Goal: Transaction & Acquisition: Purchase product/service

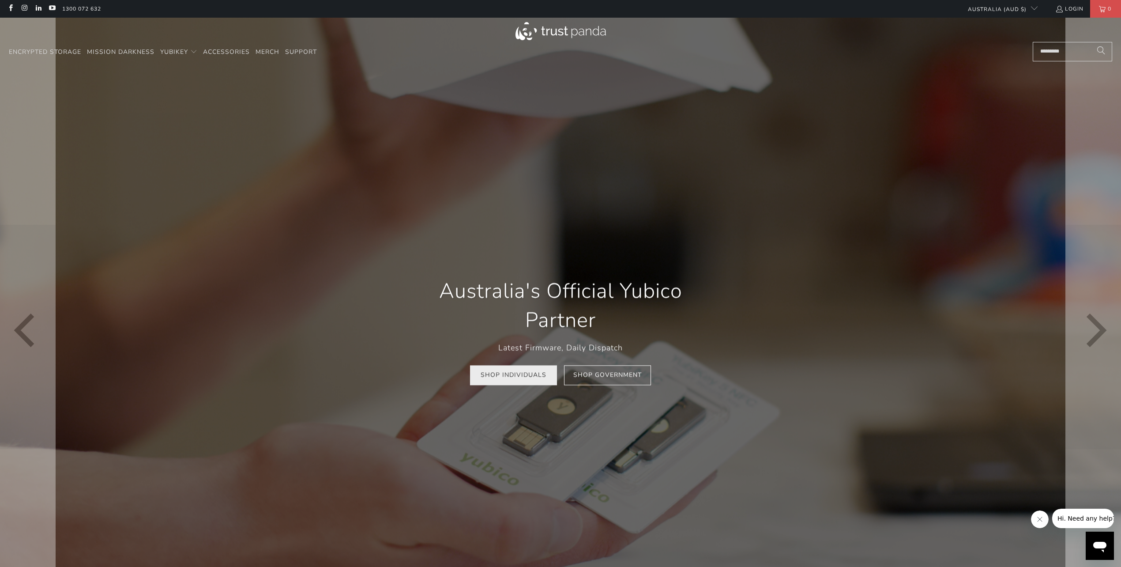
click at [531, 382] on link "Shop Individuals" at bounding box center [513, 375] width 87 height 20
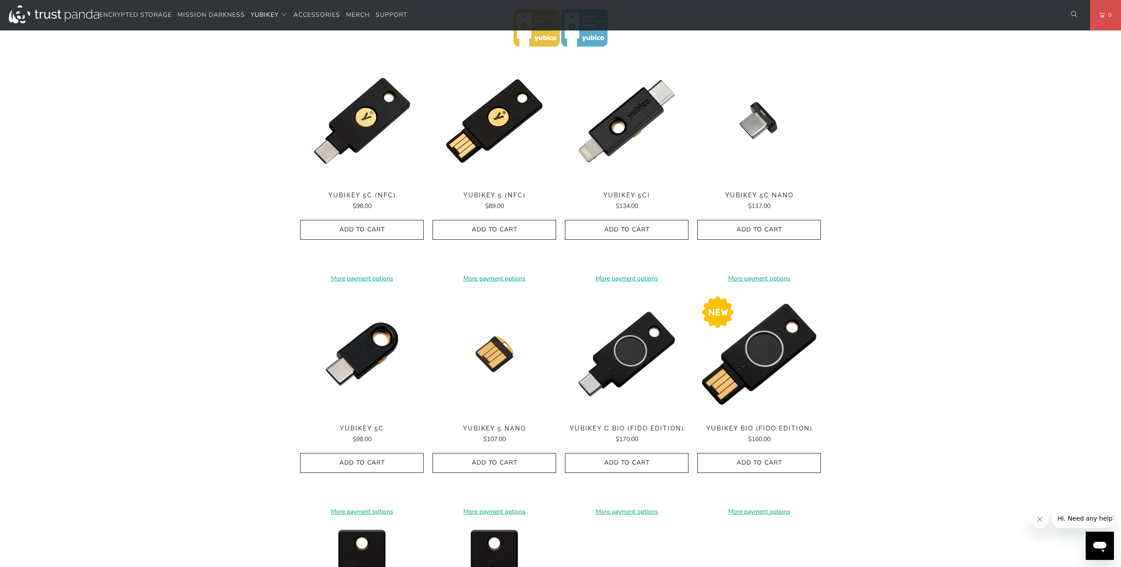
scroll to position [470, 0]
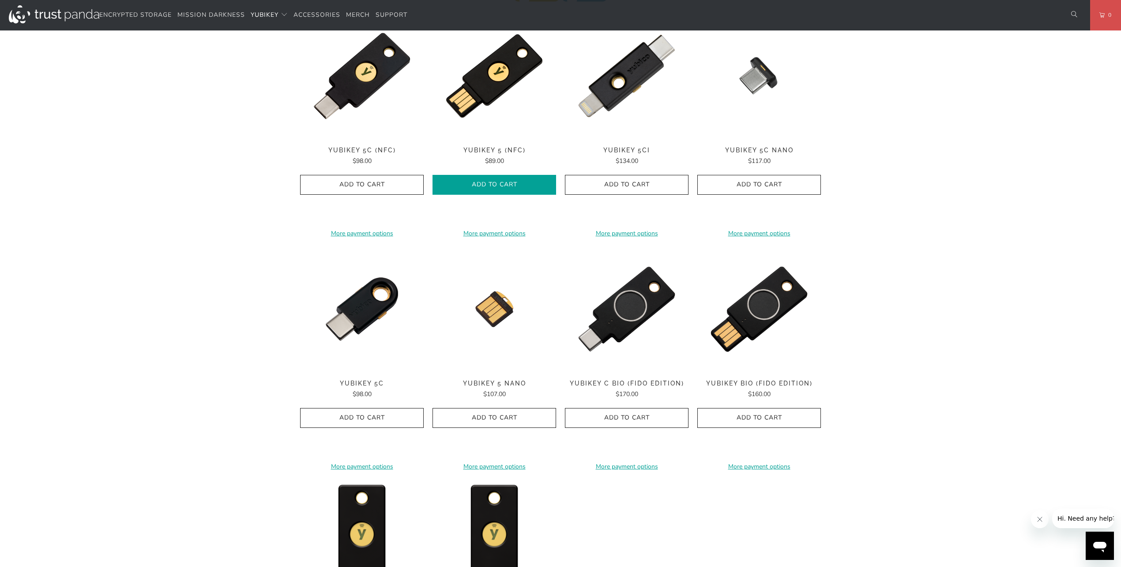
click at [502, 188] on span "Add to Cart" at bounding box center [494, 185] width 105 height 8
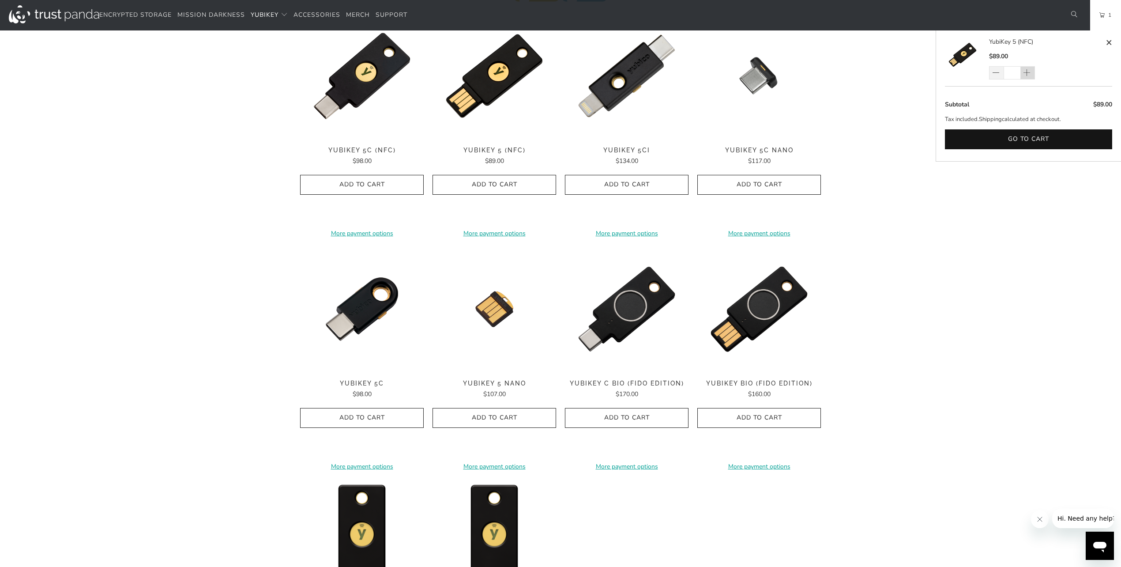
click at [1026, 71] on span at bounding box center [1026, 73] width 9 height 9
type input "*"
click at [1026, 71] on div "*" at bounding box center [1017, 72] width 57 height 13
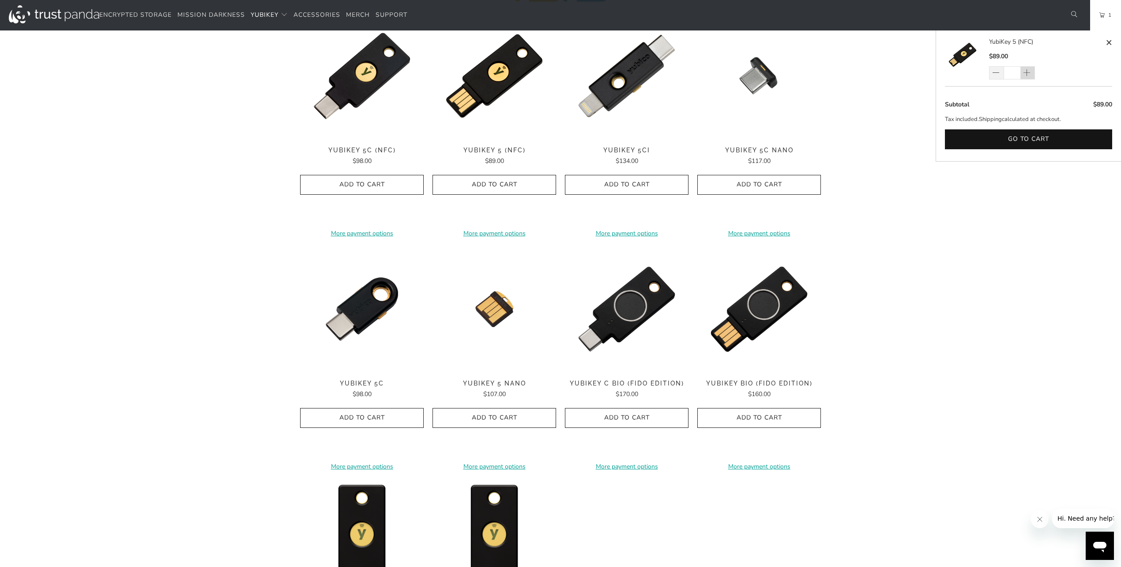
click at [1026, 71] on div "*" at bounding box center [1017, 72] width 57 height 13
click at [1026, 75] on span at bounding box center [1026, 73] width 9 height 9
type input "*"
click at [1026, 75] on div "*" at bounding box center [1017, 72] width 57 height 13
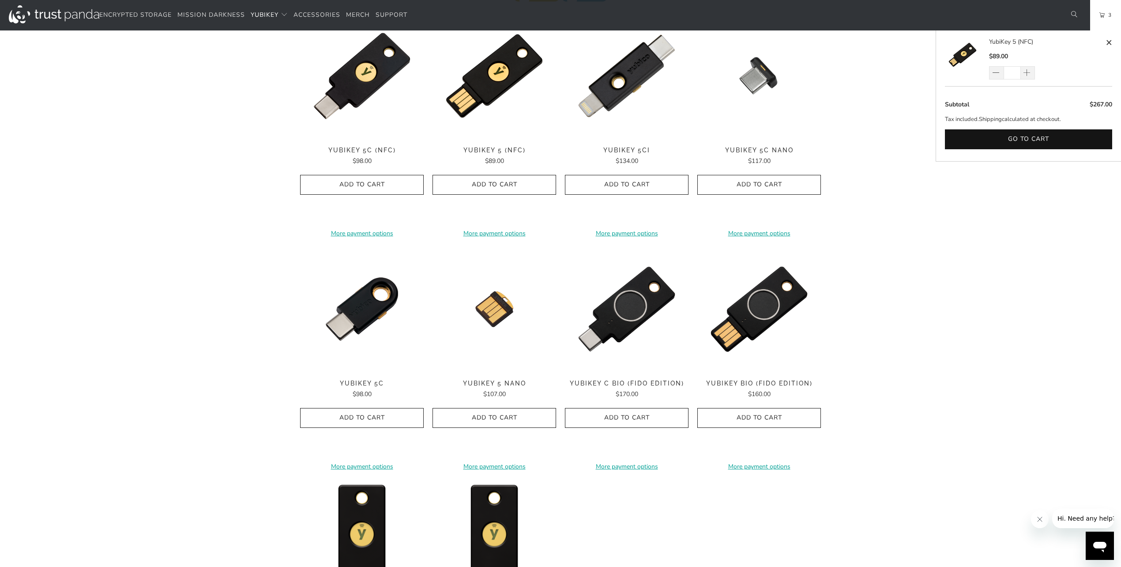
click at [1026, 75] on div "*" at bounding box center [1017, 72] width 57 height 13
click at [1024, 76] on span at bounding box center [1026, 73] width 9 height 9
type input "*"
click at [1026, 76] on div "*" at bounding box center [1017, 72] width 57 height 13
click at [1026, 75] on div "*" at bounding box center [1017, 72] width 57 height 13
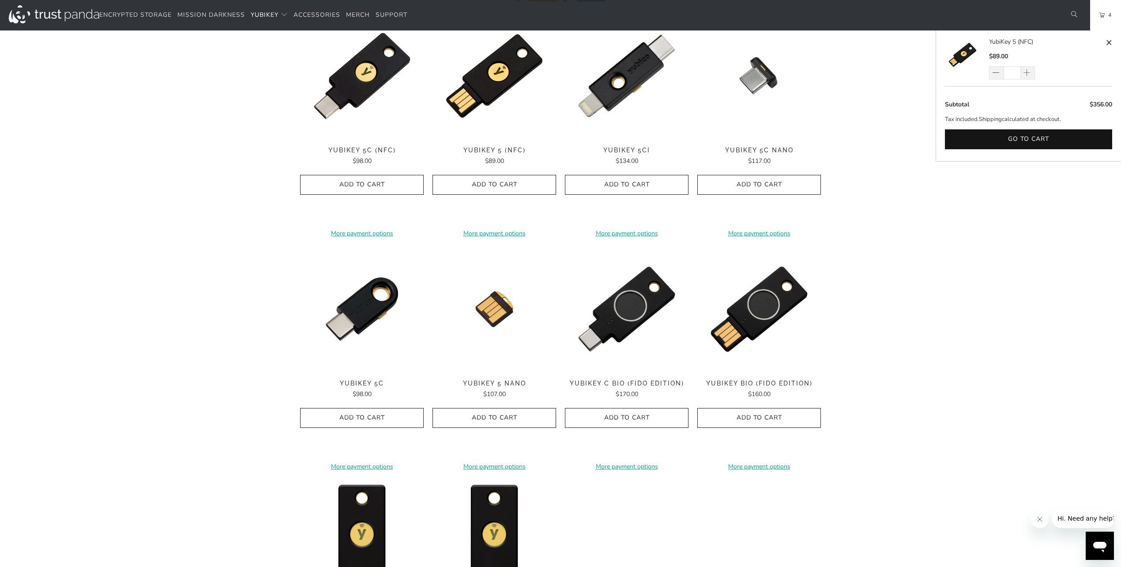
click at [1026, 75] on div "*" at bounding box center [1017, 72] width 57 height 13
click at [1025, 77] on span at bounding box center [1028, 72] width 15 height 13
type input "*"
click at [1025, 77] on div "*" at bounding box center [1017, 72] width 57 height 13
click at [1025, 77] on span at bounding box center [1028, 72] width 15 height 13
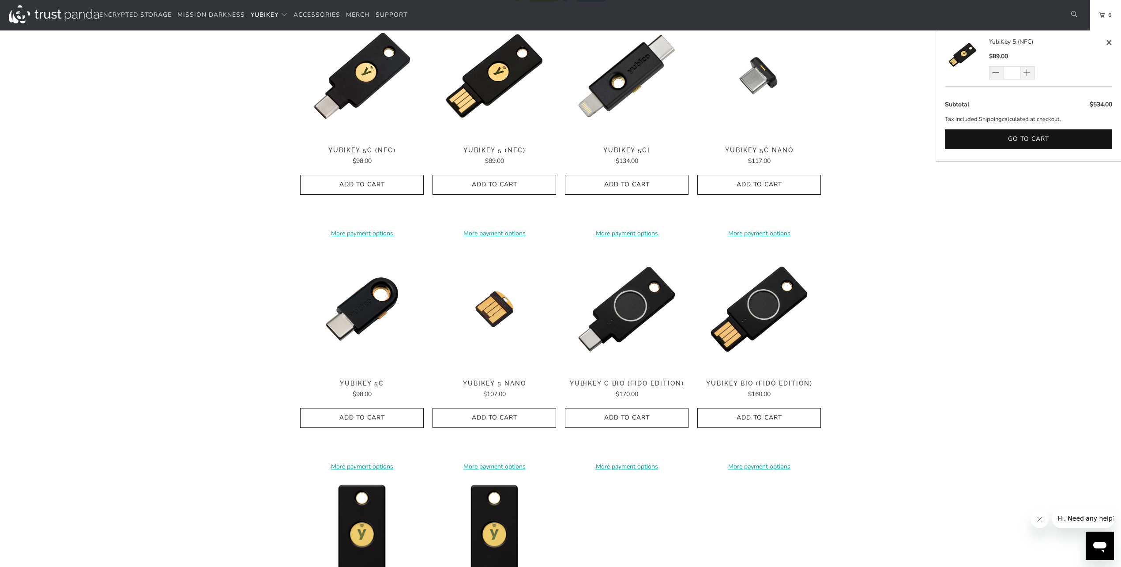
type input "*"
click at [1025, 77] on div "*" at bounding box center [1017, 72] width 57 height 13
click at [1030, 75] on span at bounding box center [1026, 73] width 9 height 9
type input "*"
click at [1030, 75] on div "*" at bounding box center [1017, 72] width 57 height 13
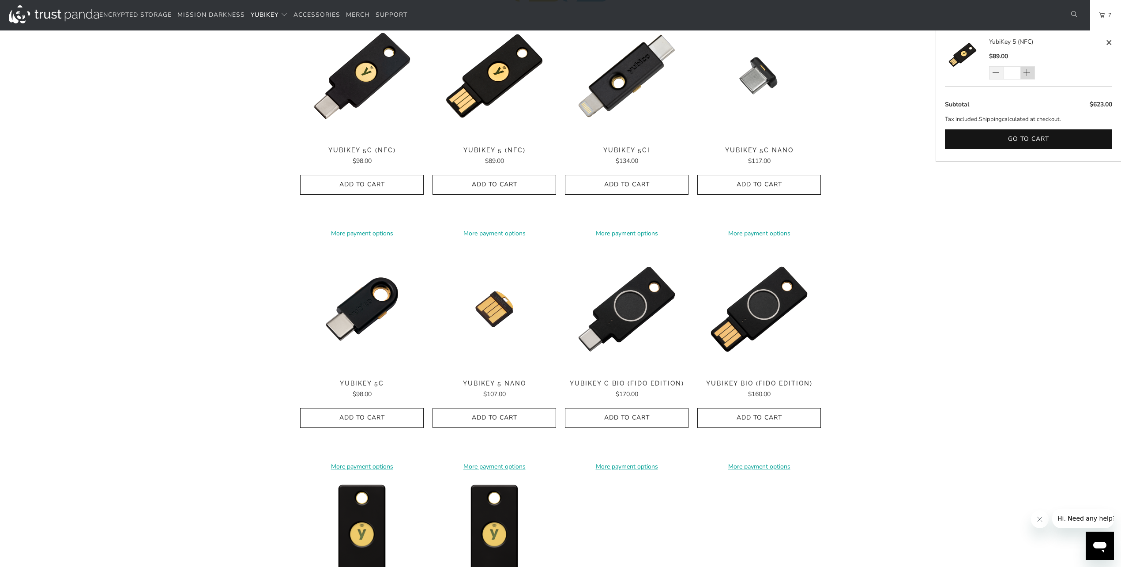
click at [1030, 75] on div "*" at bounding box center [1017, 72] width 57 height 13
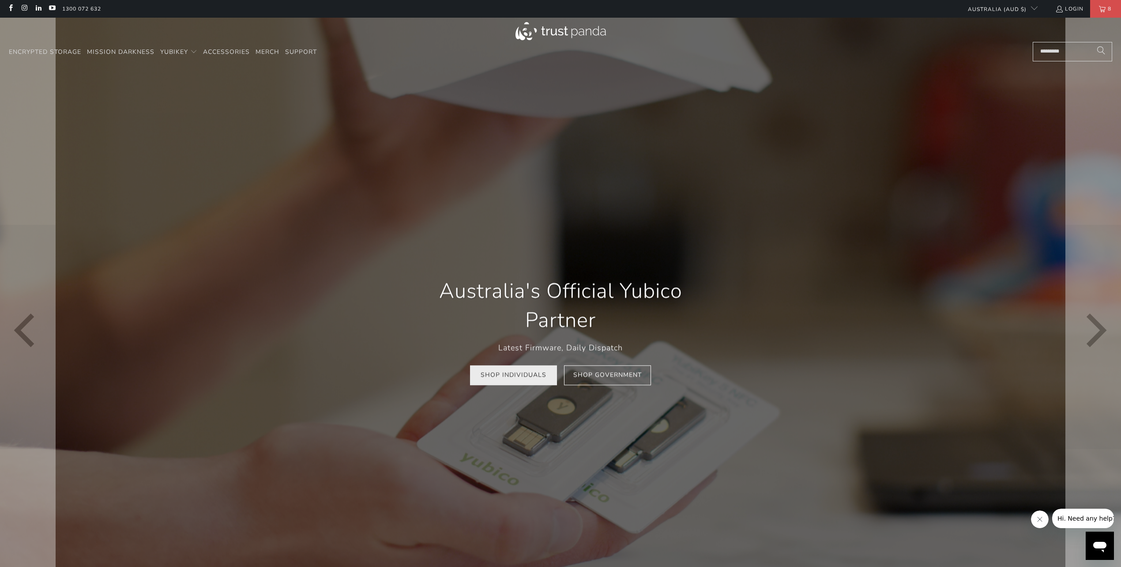
click at [515, 373] on link "Shop Individuals" at bounding box center [513, 375] width 87 height 20
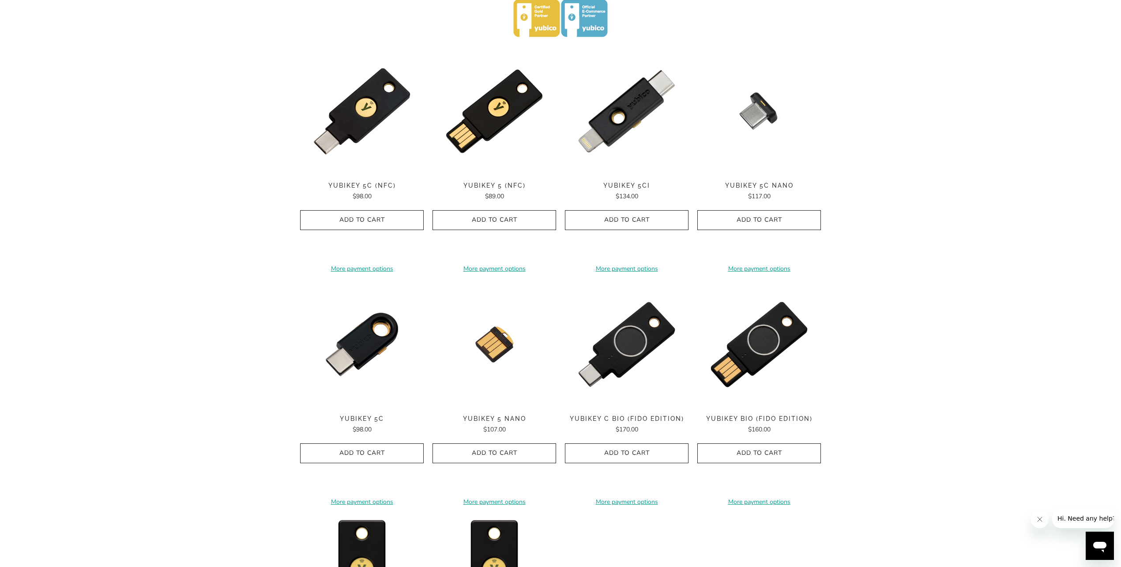
scroll to position [470, 0]
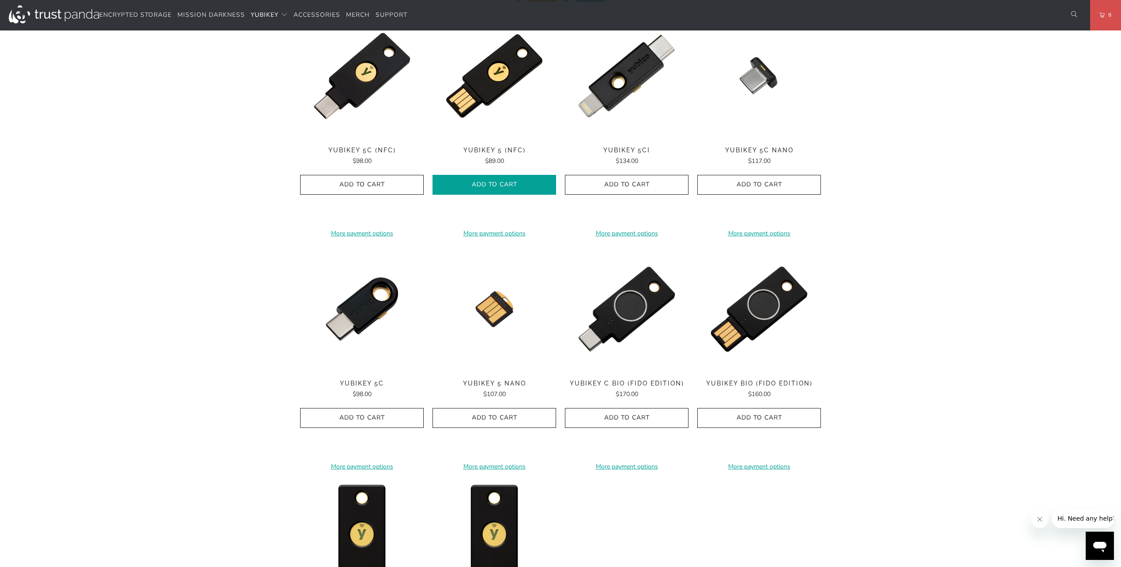
click at [506, 186] on span "Add to Cart" at bounding box center [494, 185] width 105 height 8
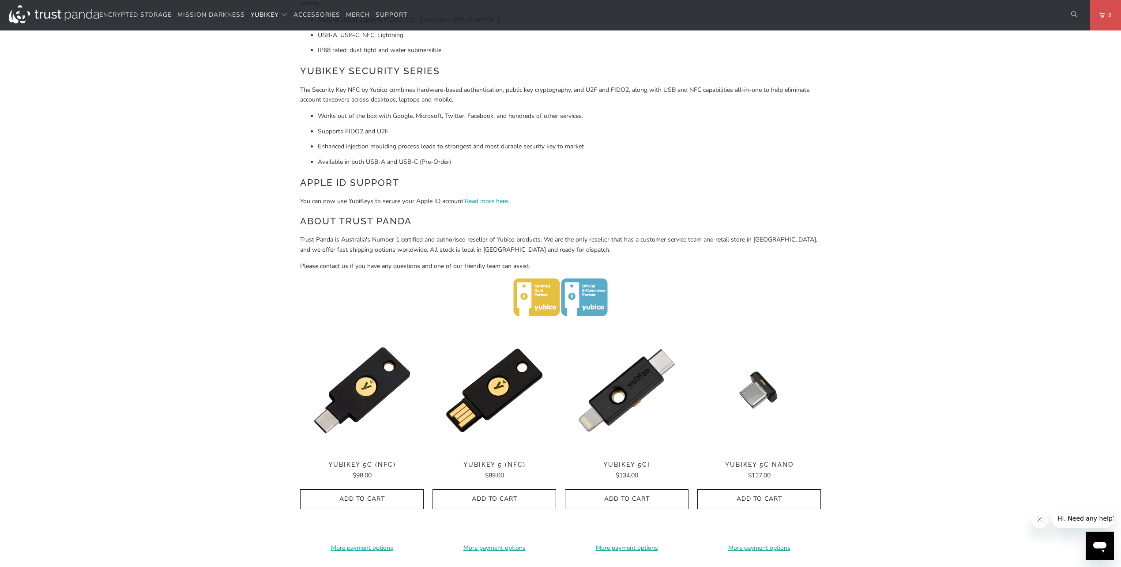
scroll to position [0, 0]
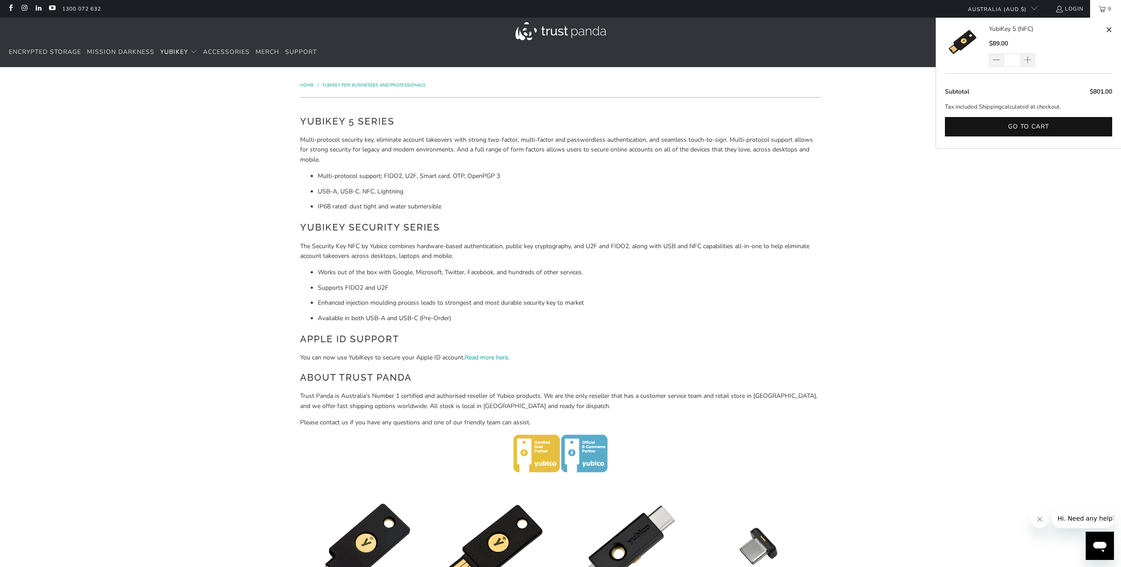
click at [1110, 8] on span "9" at bounding box center [1109, 9] width 8 height 18
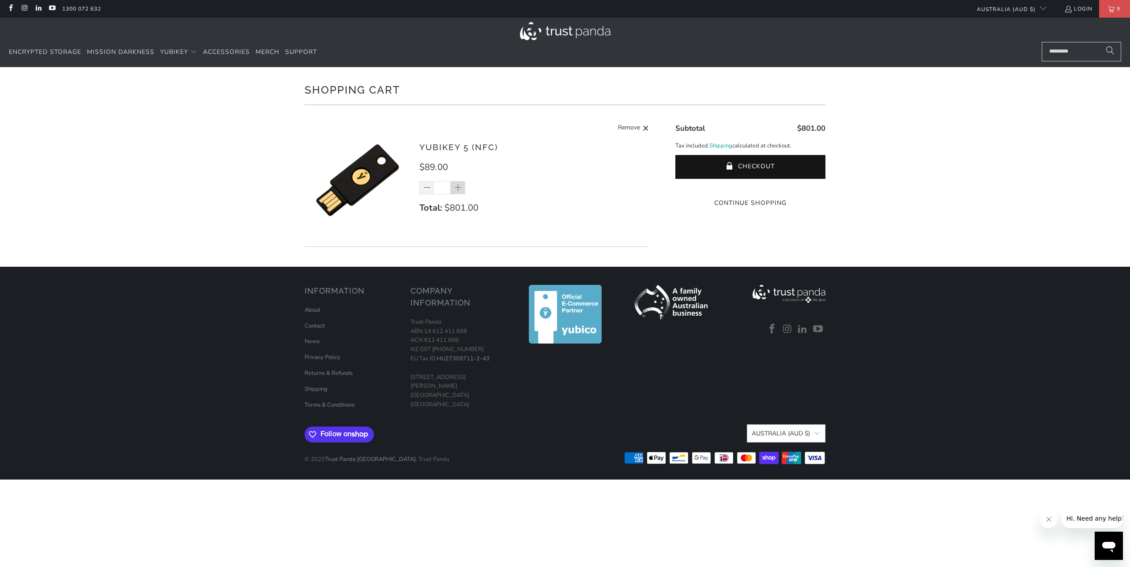
click at [457, 186] on span at bounding box center [458, 188] width 9 height 9
type input "**"
click at [461, 190] on span at bounding box center [458, 188] width 9 height 9
type input "**"
click at [461, 190] on div "**" at bounding box center [447, 187] width 57 height 13
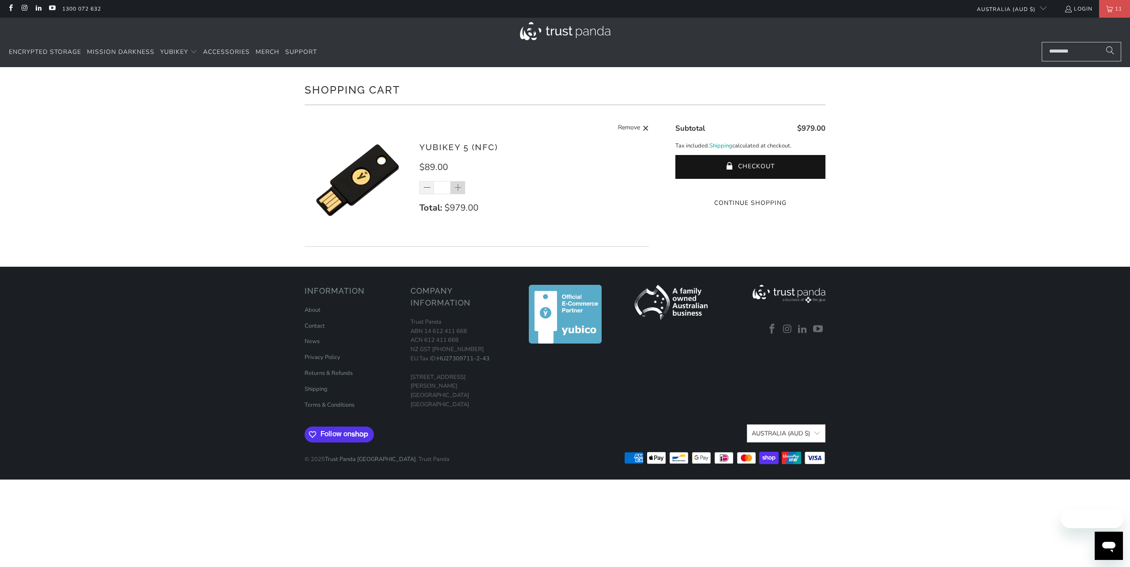
click at [462, 186] on span at bounding box center [458, 187] width 15 height 13
type input "**"
click at [462, 188] on span at bounding box center [458, 187] width 15 height 13
type input "**"
click at [458, 191] on span at bounding box center [458, 188] width 9 height 9
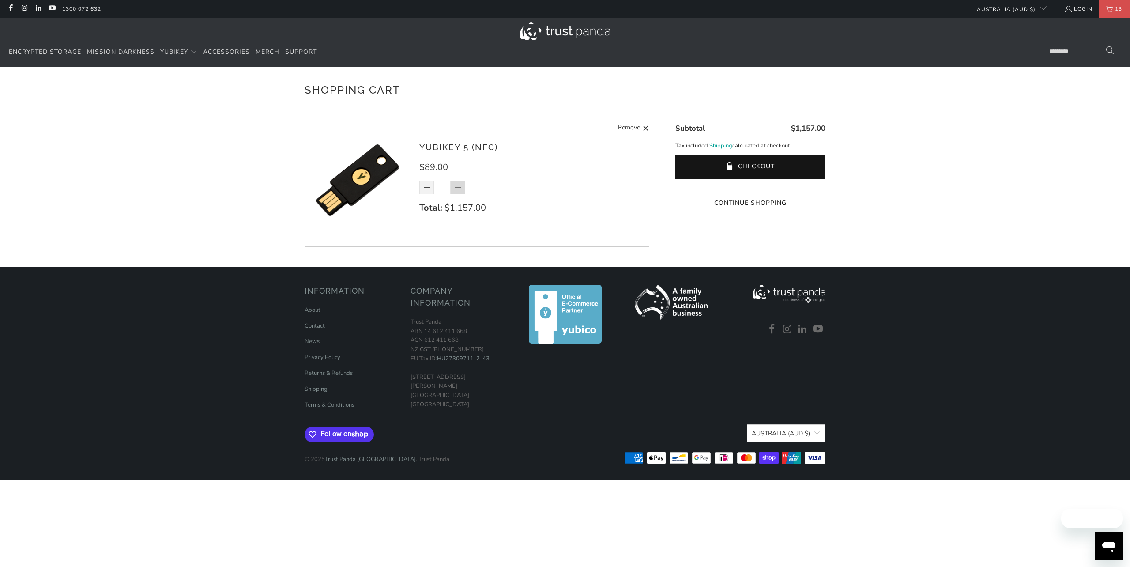
type input "**"
click at [459, 185] on span at bounding box center [458, 188] width 9 height 9
type input "**"
click at [760, 169] on button "Checkout" at bounding box center [750, 167] width 150 height 24
